Goal: Transaction & Acquisition: Purchase product/service

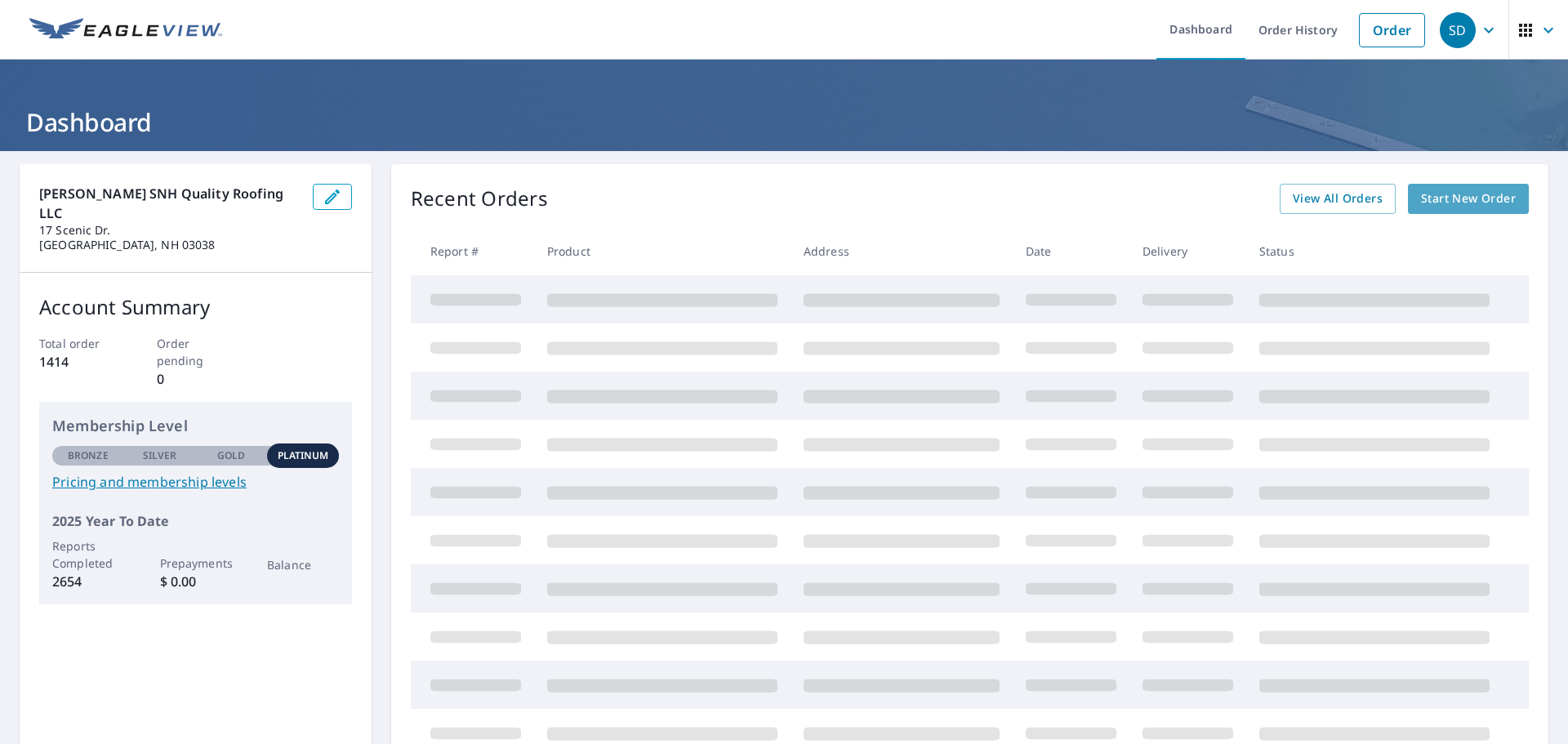
click at [1464, 200] on span "Start New Order" at bounding box center [1469, 199] width 95 height 20
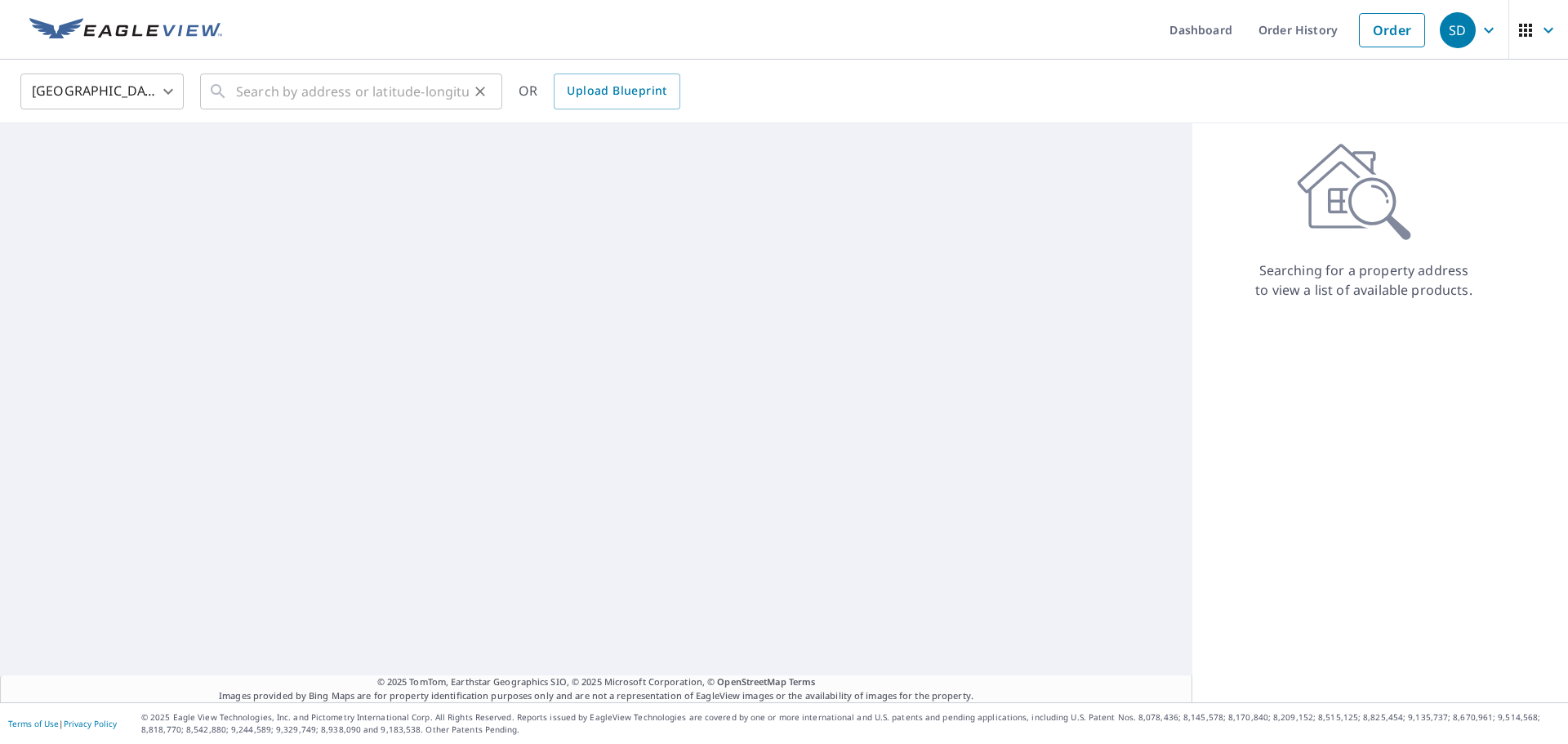
click at [234, 95] on div "​" at bounding box center [351, 92] width 302 height 36
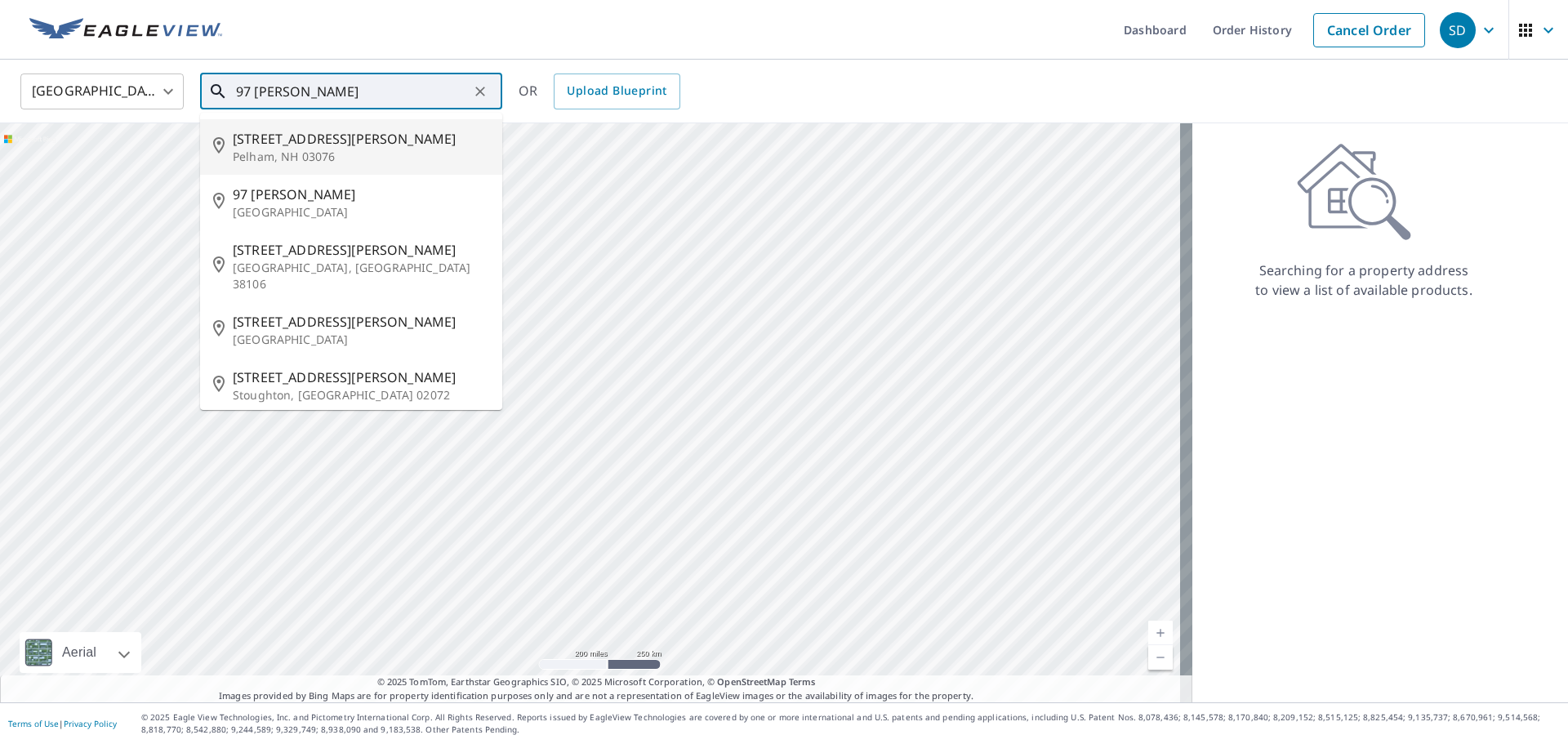
click at [267, 135] on span "[STREET_ADDRESS][PERSON_NAME]" at bounding box center [361, 138] width 256 height 20
type input "[STREET_ADDRESS][PERSON_NAME]"
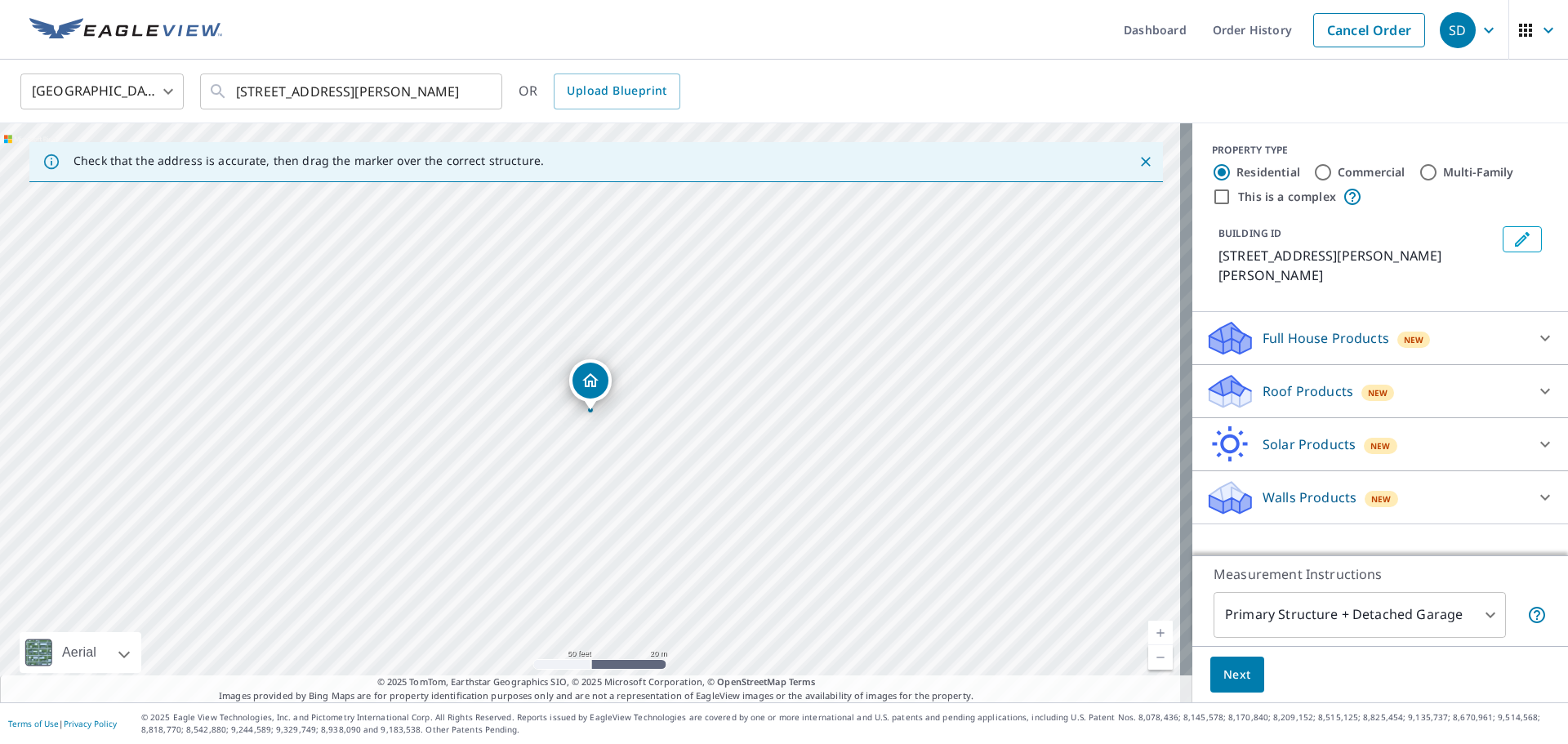
click at [1322, 329] on p "Full House Products" at bounding box center [1325, 338] width 126 height 20
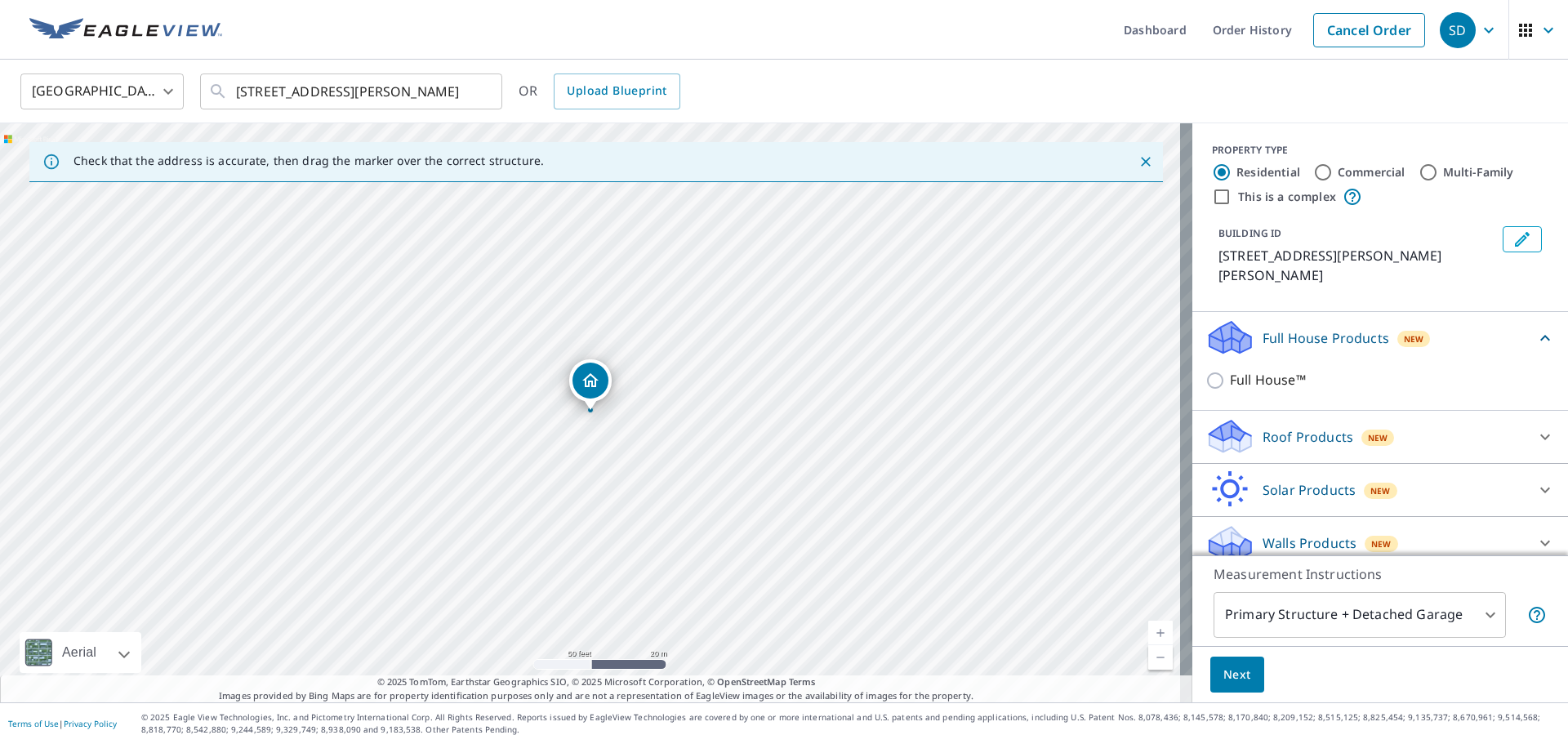
click at [1245, 357] on div "Full House™" at bounding box center [1380, 380] width 350 height 47
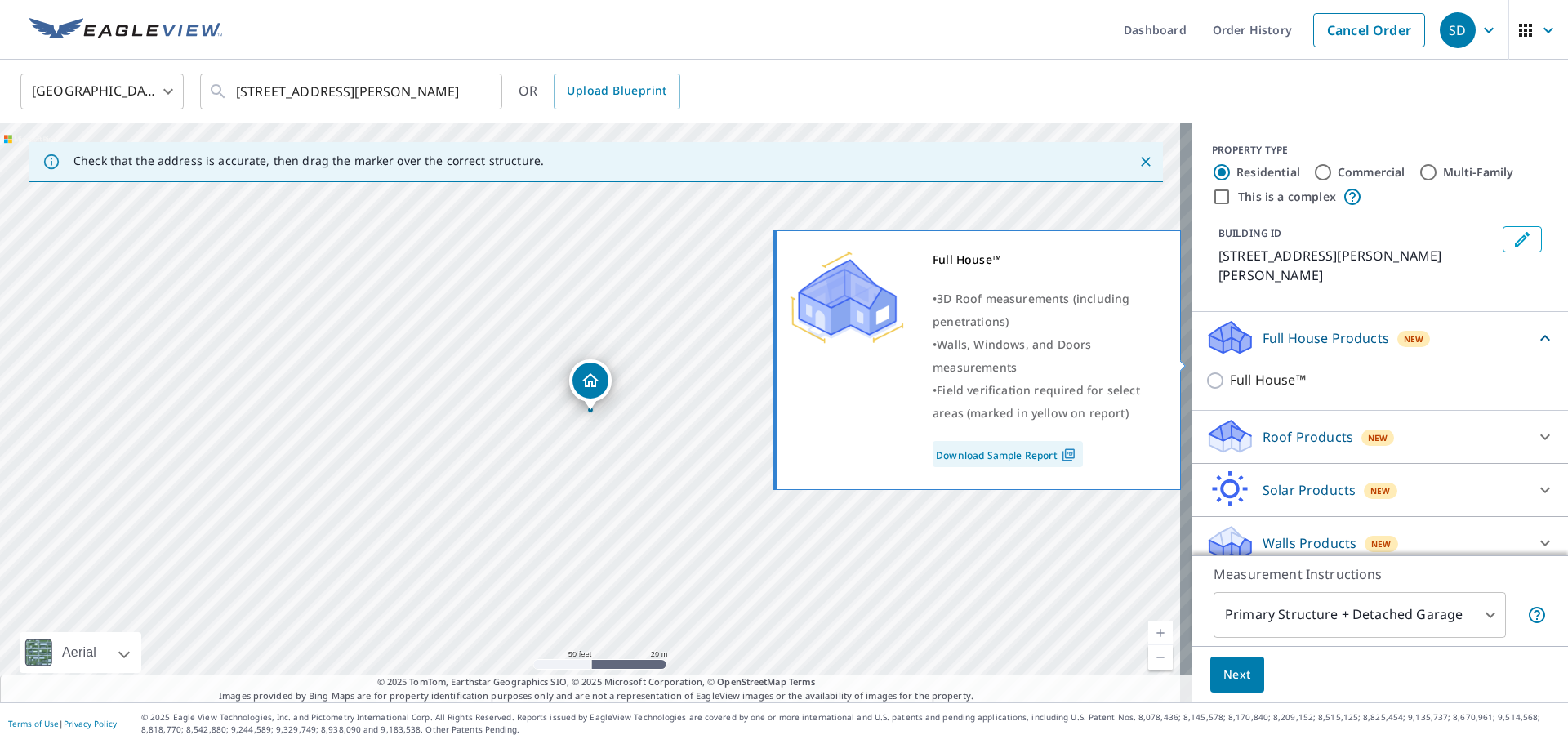
click at [1258, 370] on p "Full House™" at bounding box center [1267, 380] width 76 height 20
click at [1229, 371] on input "Full House™" at bounding box center [1217, 380] width 25 height 20
checkbox input "true"
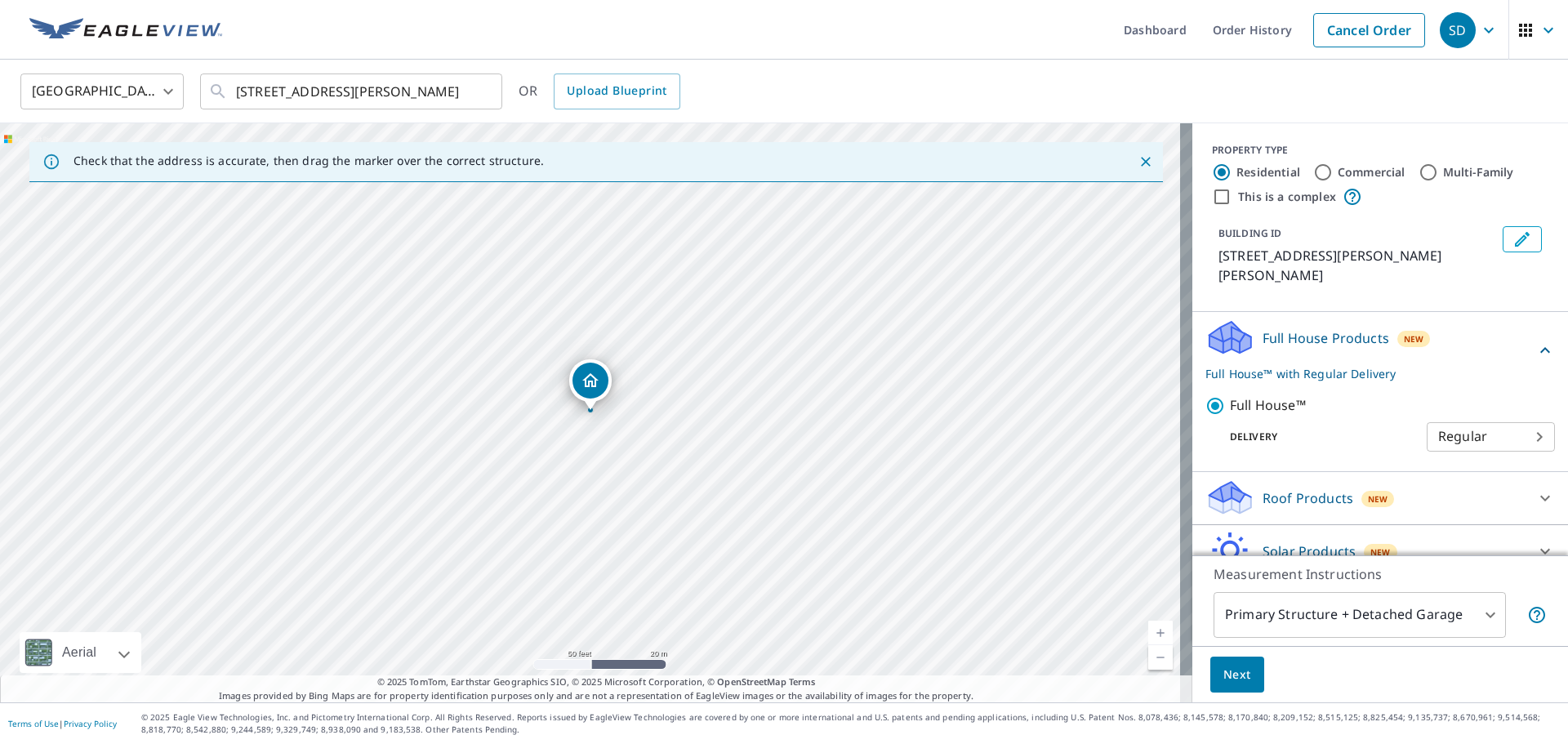
click at [1313, 488] on p "Roof Products" at bounding box center [1307, 498] width 91 height 20
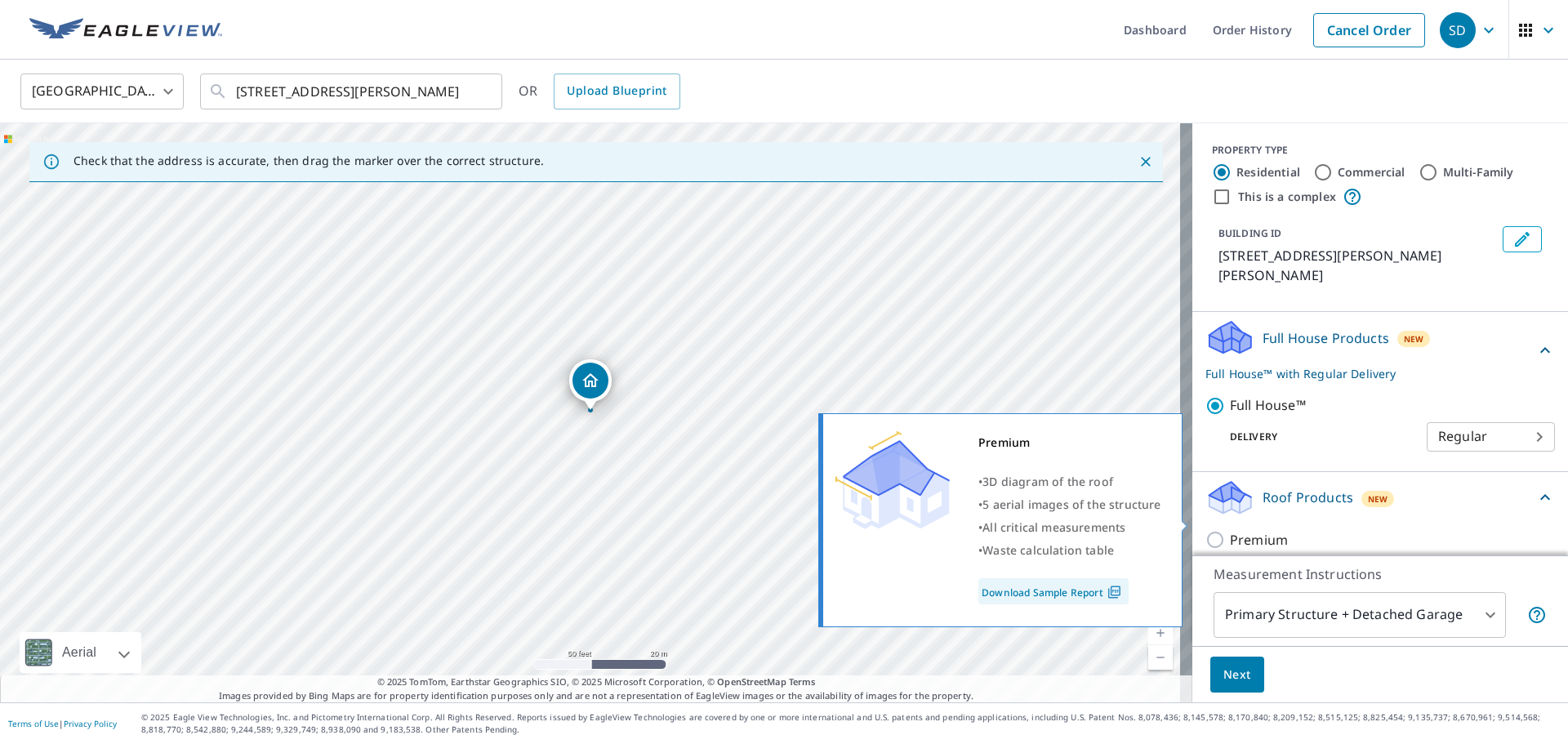
click at [1276, 530] on label "Premium" at bounding box center [1391, 540] width 325 height 20
click at [1229, 530] on input "Premium" at bounding box center [1217, 539] width 25 height 20
checkbox input "true"
checkbox input "false"
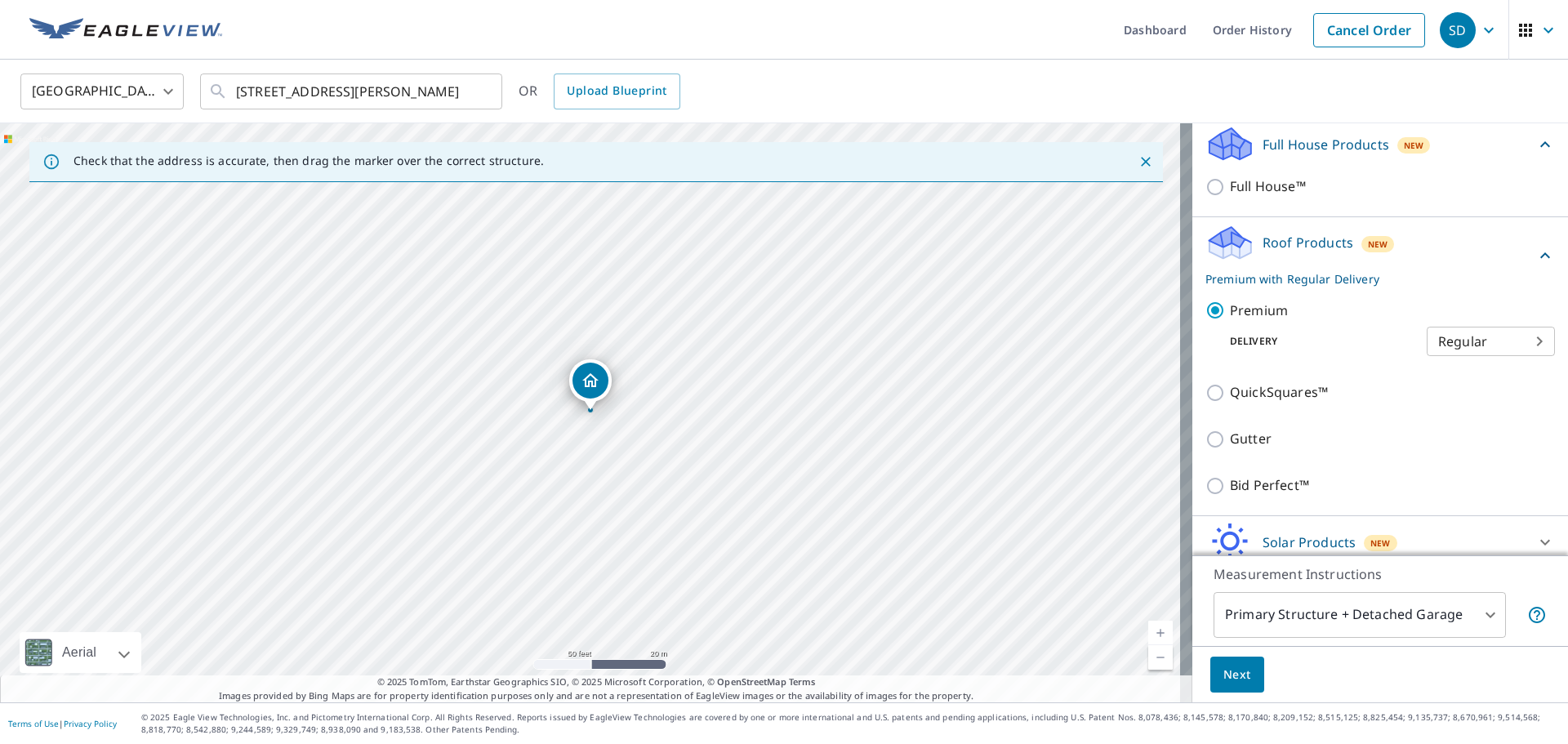
scroll to position [241, 0]
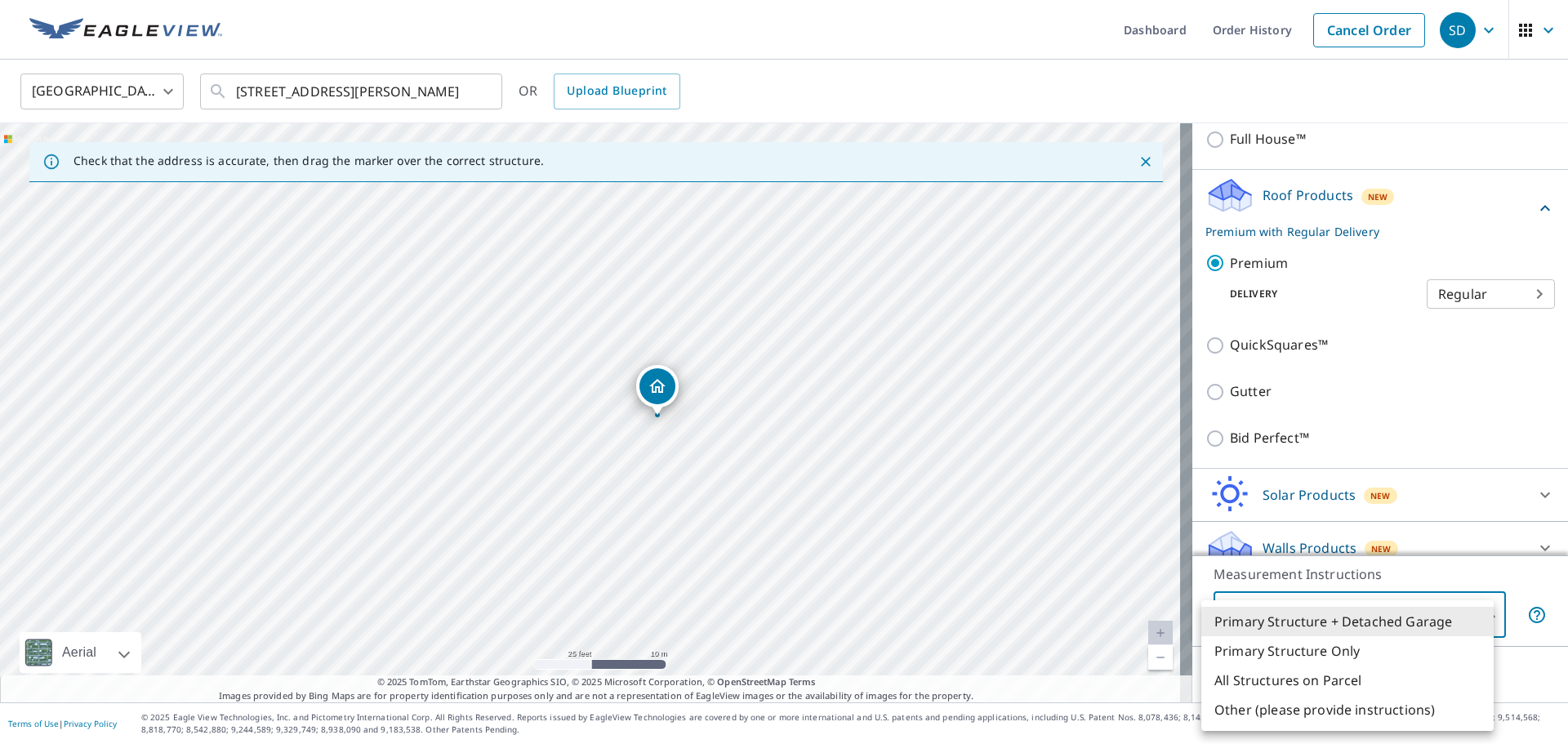
click at [1478, 612] on body "SD SD Dashboard Order History Cancel Order SD [GEOGRAPHIC_DATA] [GEOGRAPHIC_DAT…" at bounding box center [784, 372] width 1568 height 744
click at [1309, 679] on li "All Structures on Parcel" at bounding box center [1347, 680] width 292 height 30
type input "3"
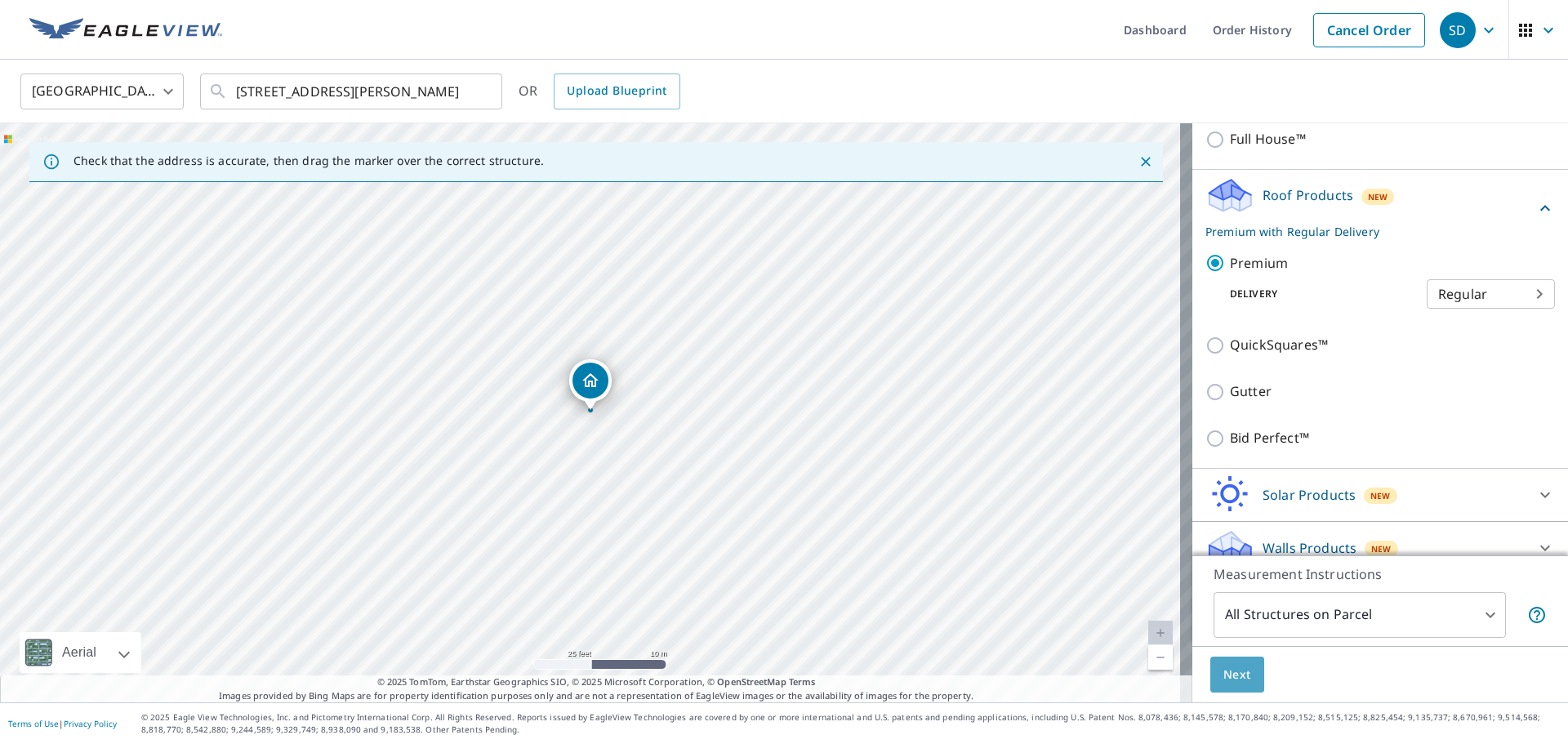
click at [1223, 673] on span "Next" at bounding box center [1237, 675] width 28 height 20
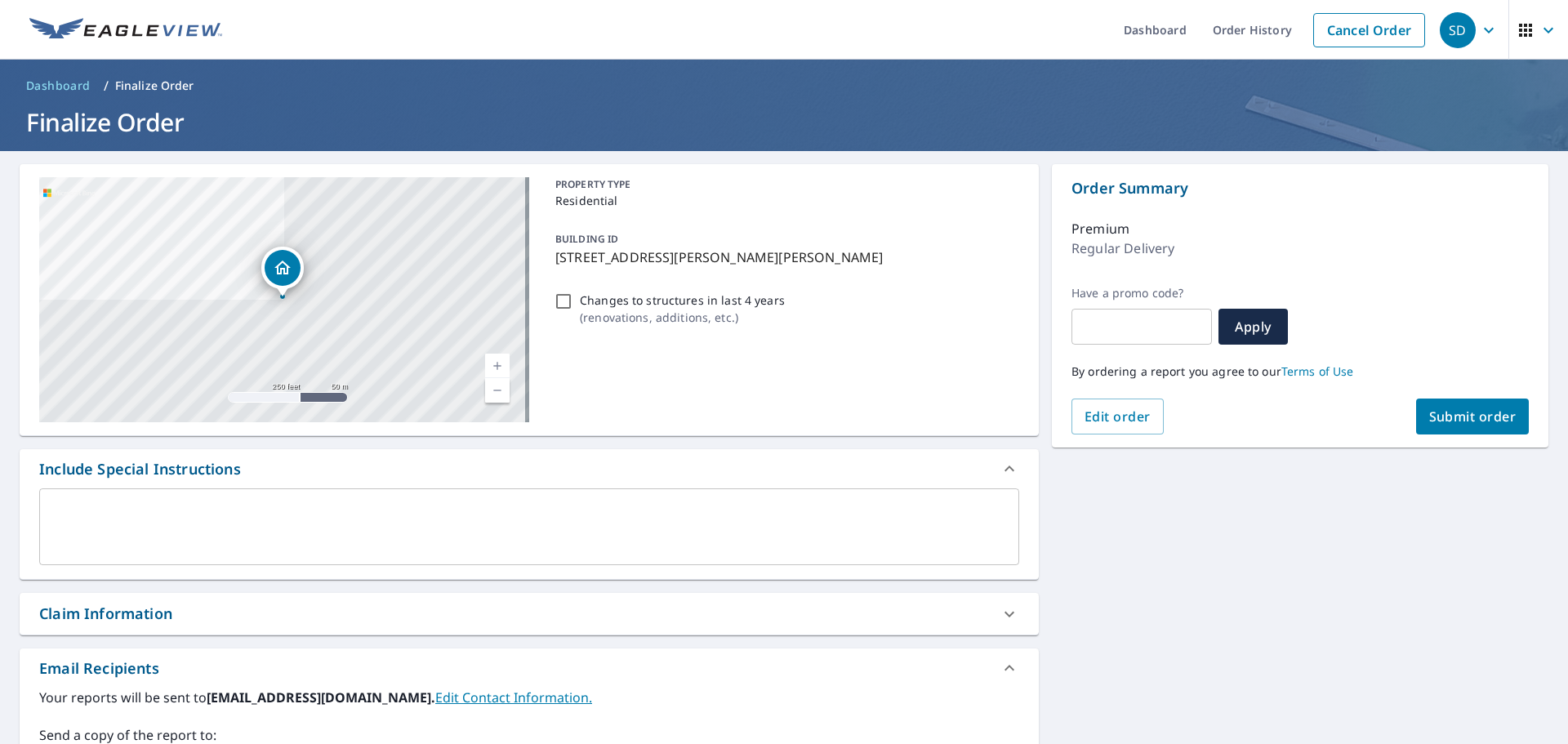
click at [1482, 407] on button "Submit order" at bounding box center [1473, 416] width 114 height 36
